Goal: Transaction & Acquisition: Purchase product/service

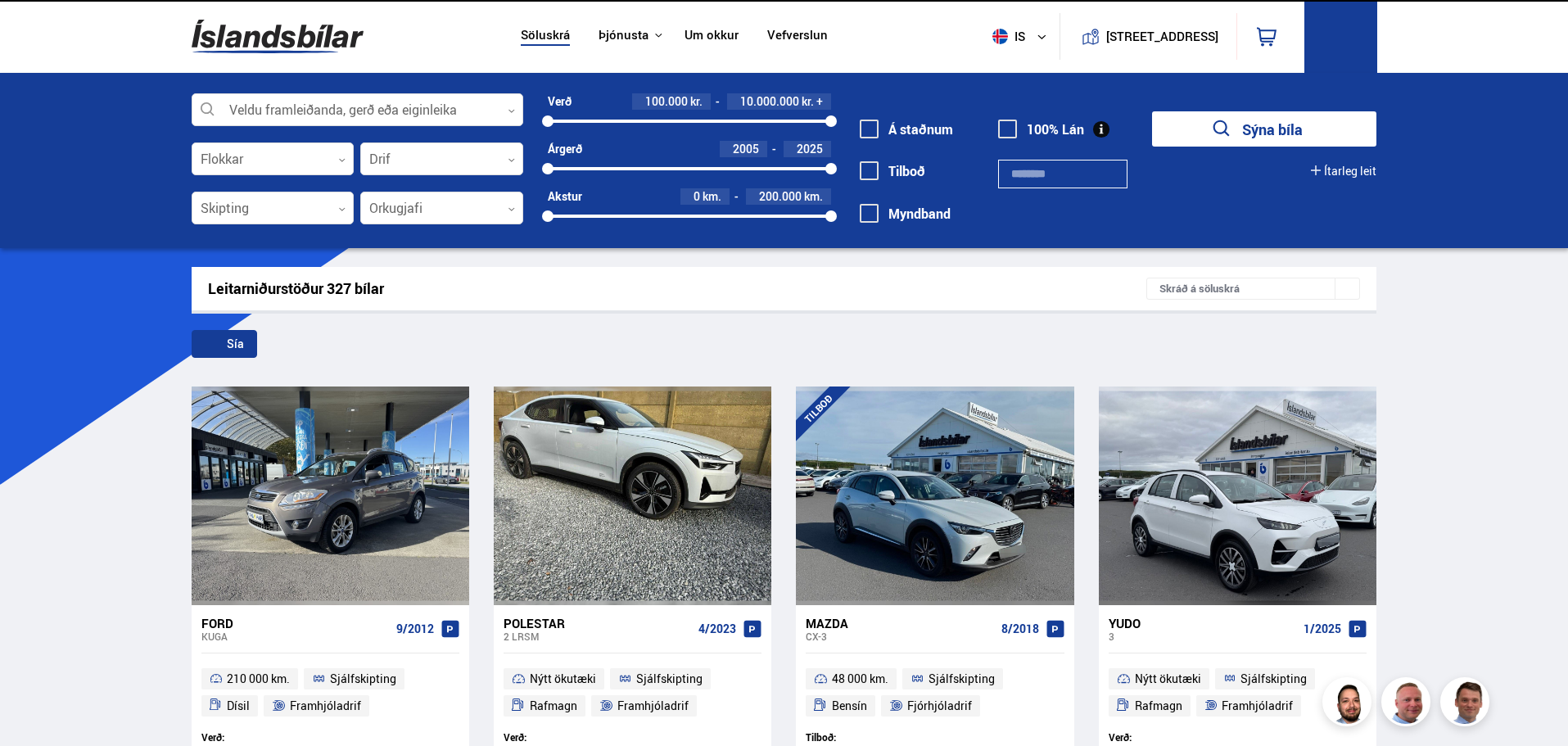
click at [1338, 36] on icon at bounding box center [1340, 34] width 21 height 21
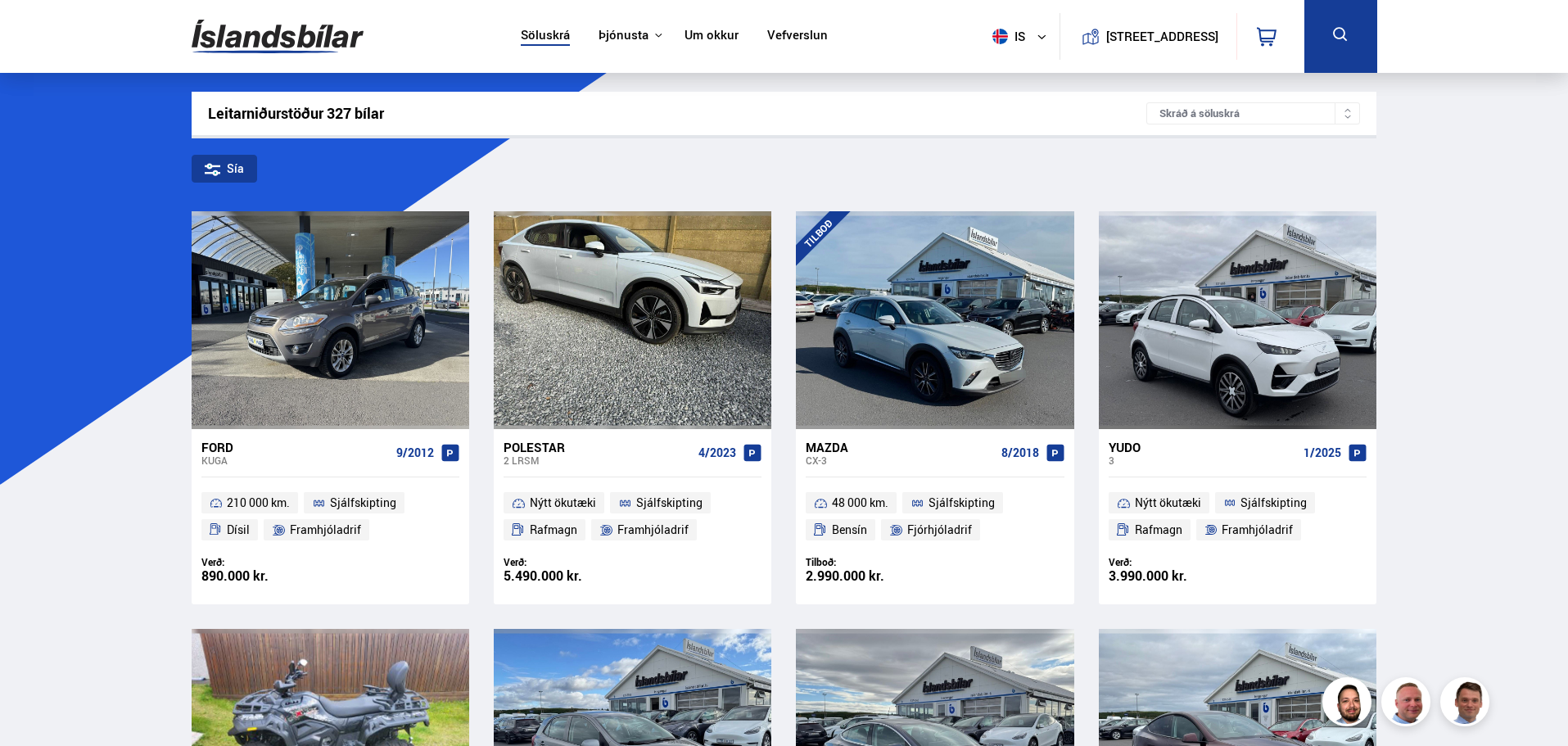
click at [1339, 36] on icon at bounding box center [1340, 34] width 21 height 21
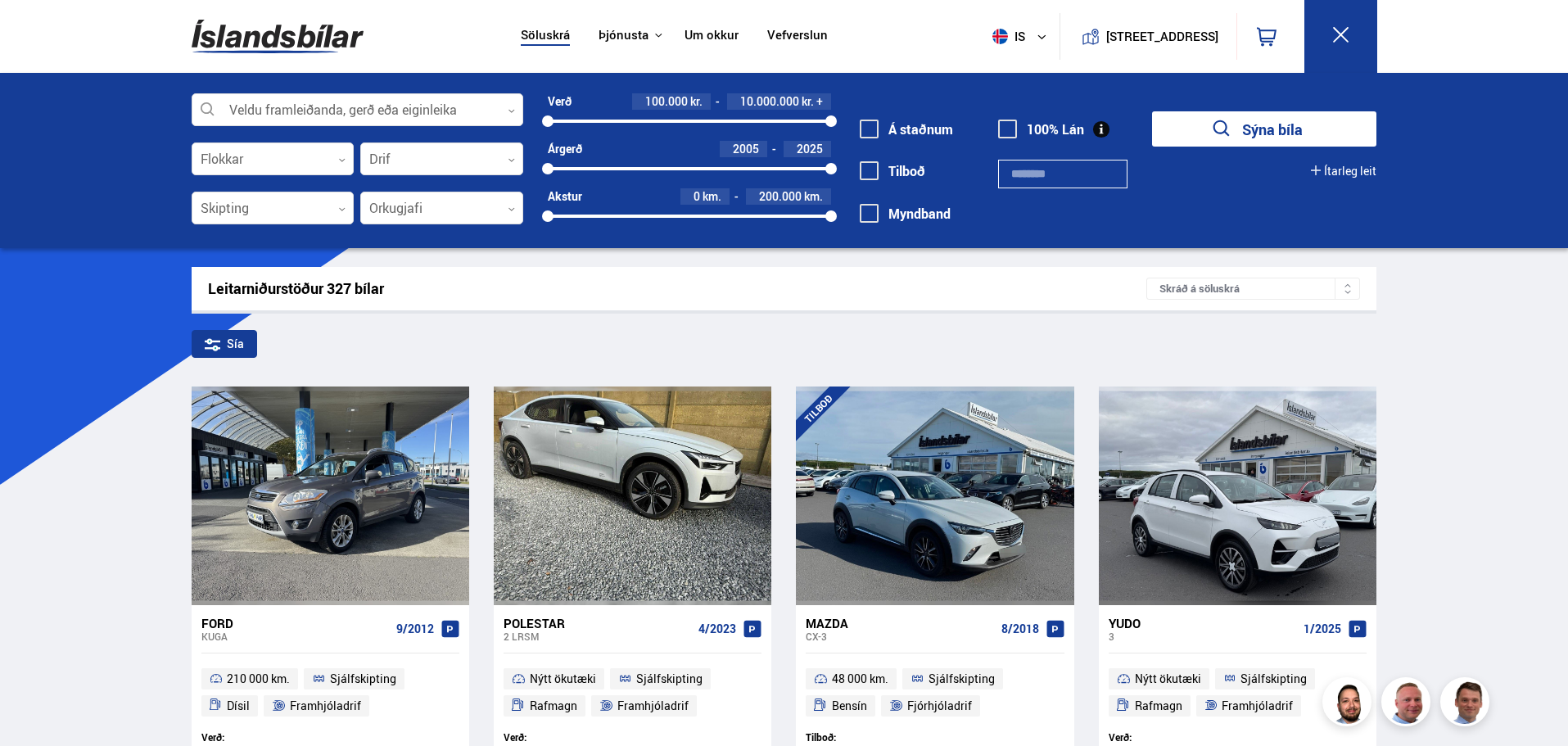
click at [1024, 185] on input "text" at bounding box center [1062, 174] width 129 height 28
paste input "******"
type input "******"
click at [1266, 120] on button "Sýna bíla" at bounding box center [1264, 129] width 225 height 35
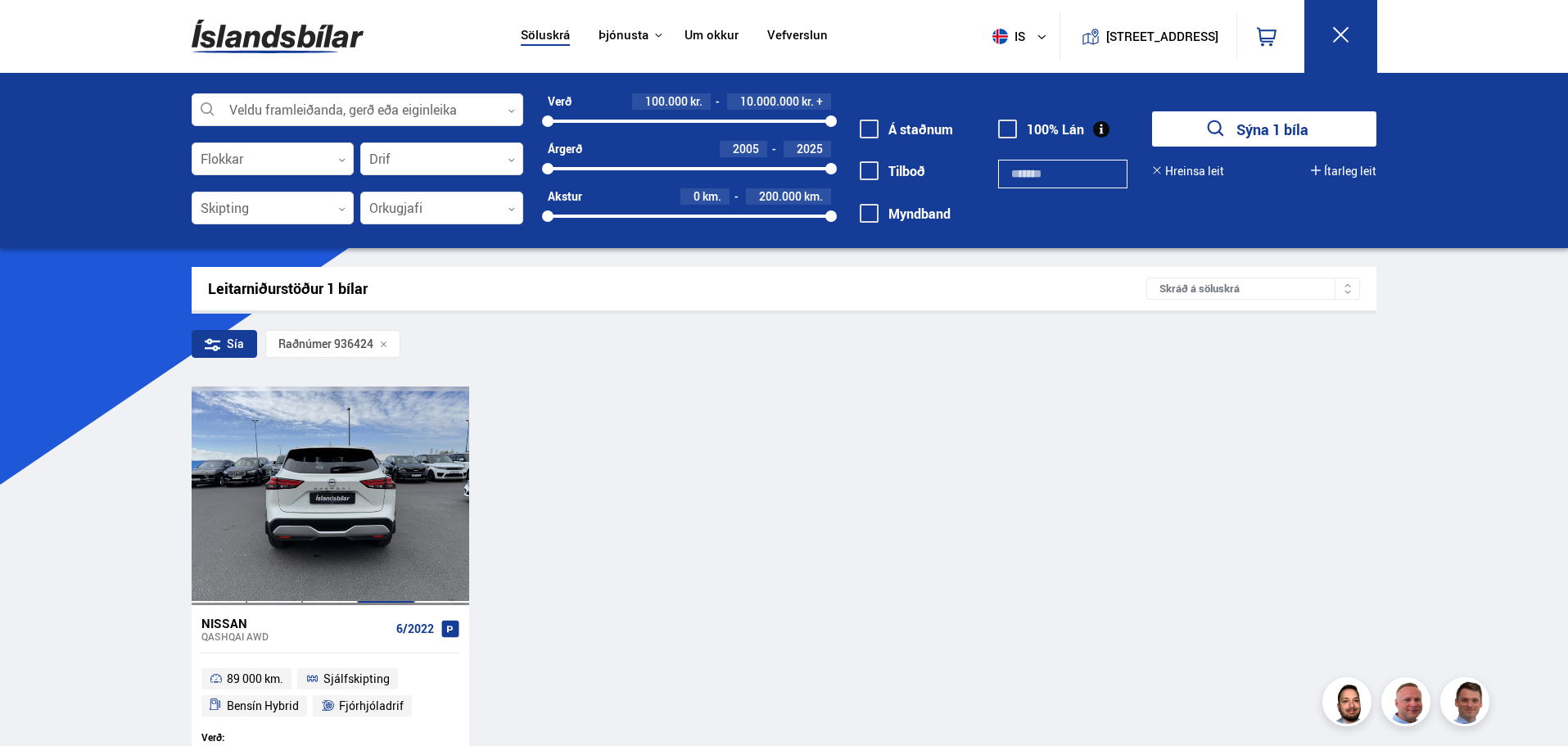
click at [377, 477] on div at bounding box center [386, 495] width 56 height 218
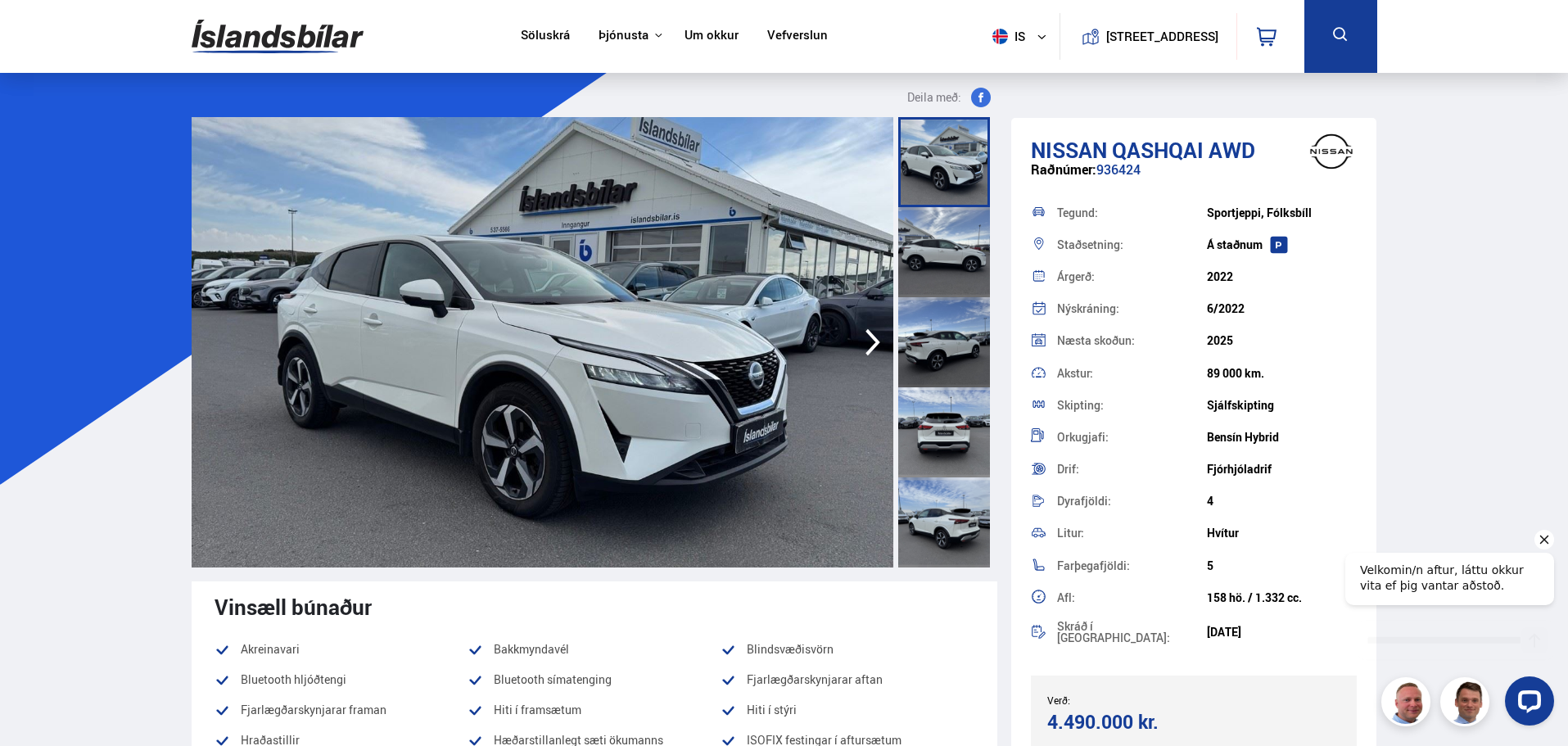
scroll to position [82, 0]
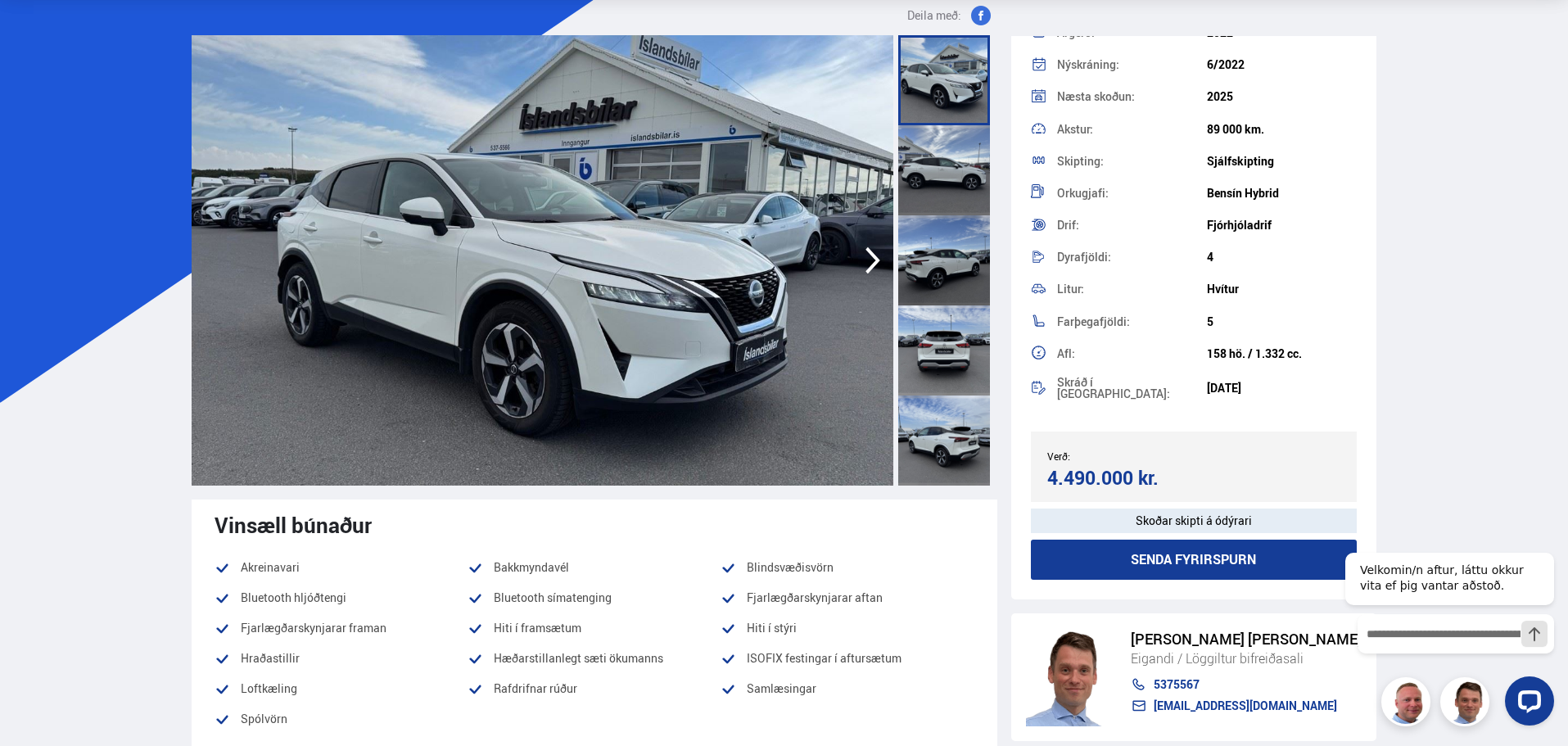
scroll to position [164, 0]
click at [1243, 436] on div "Verð: 4.490.000 kr. Ásett verð/Skiptiverð 4.490.000 kr." at bounding box center [1194, 465] width 326 height 70
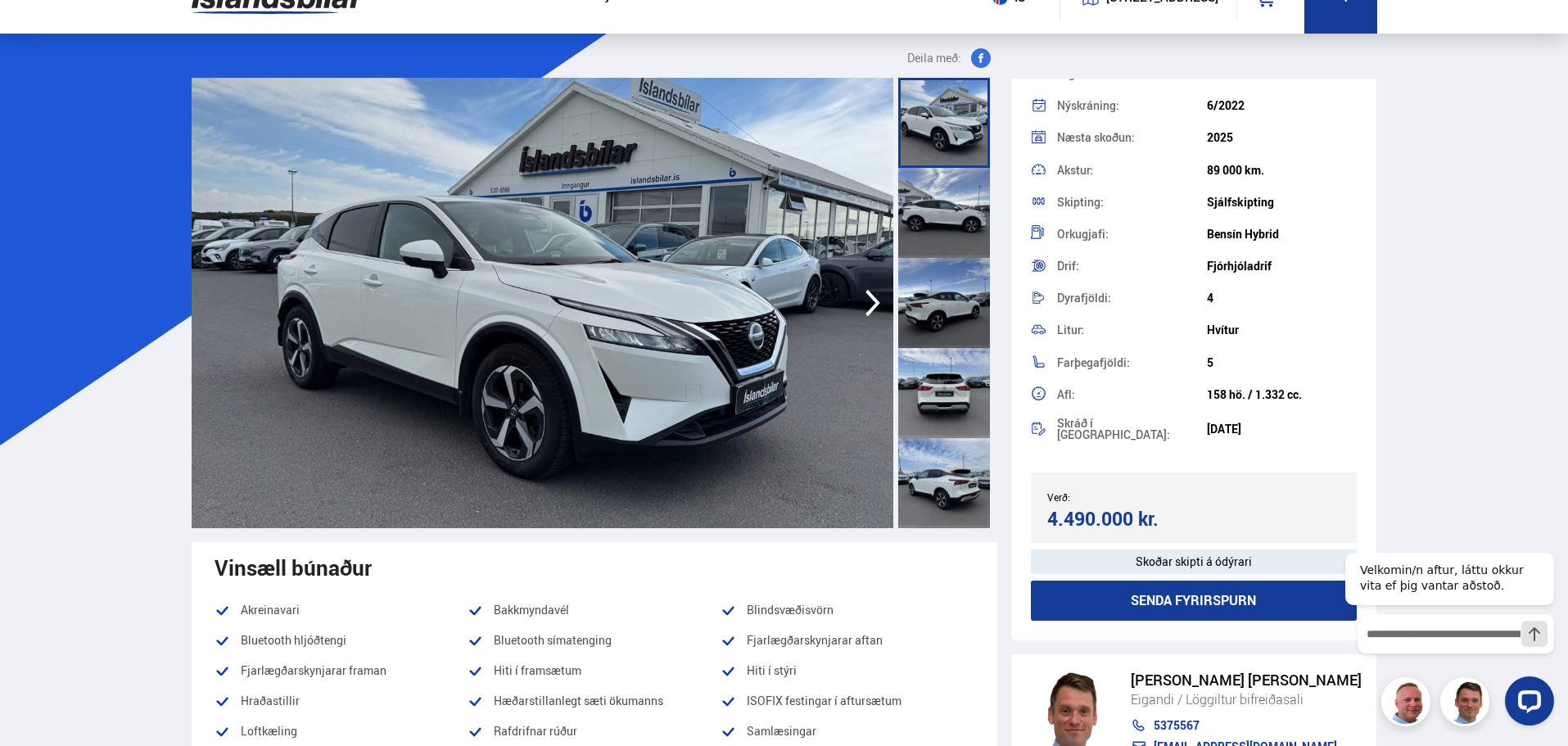
scroll to position [0, 0]
